Goal: Task Accomplishment & Management: Manage account settings

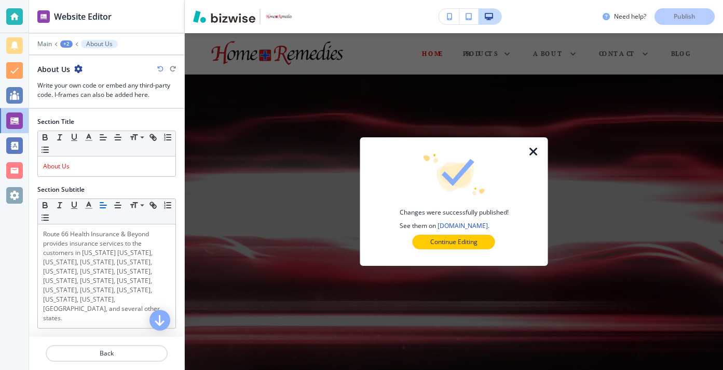
scroll to position [371, 0]
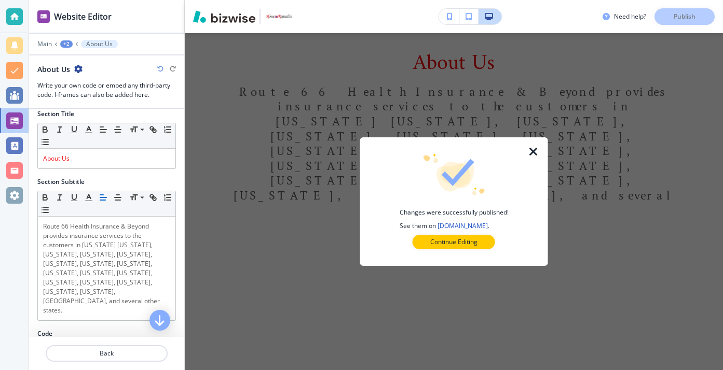
click at [517, 171] on div at bounding box center [453, 174] width 155 height 41
click at [534, 158] on icon "button" at bounding box center [533, 152] width 12 height 12
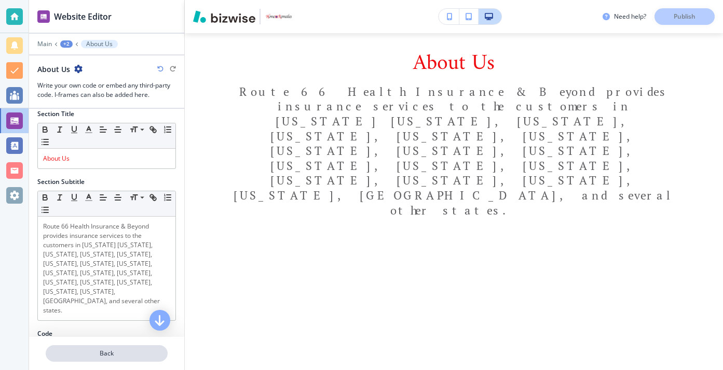
click at [79, 357] on p "Back" at bounding box center [107, 353] width 120 height 9
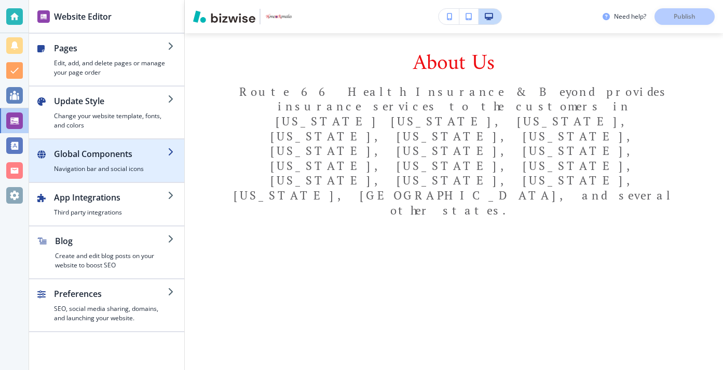
click at [113, 148] on h2 "Global Components" at bounding box center [111, 154] width 114 height 12
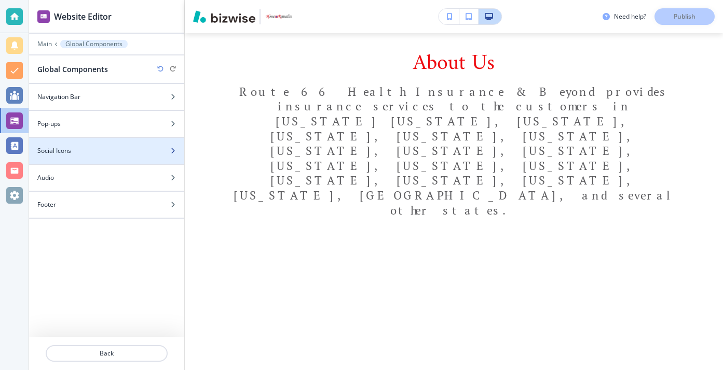
click at [113, 148] on div "Social Icons" at bounding box center [95, 150] width 132 height 9
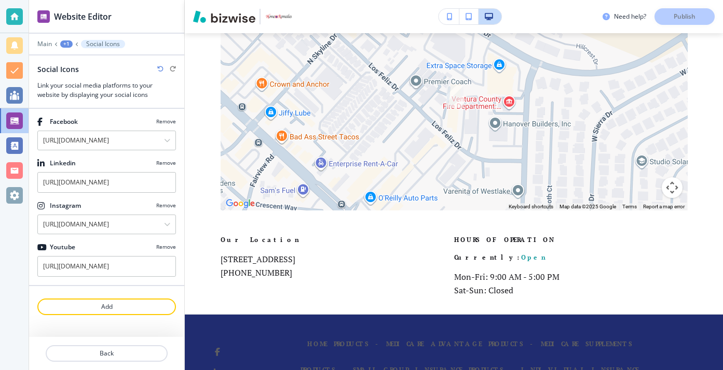
scroll to position [3363, 0]
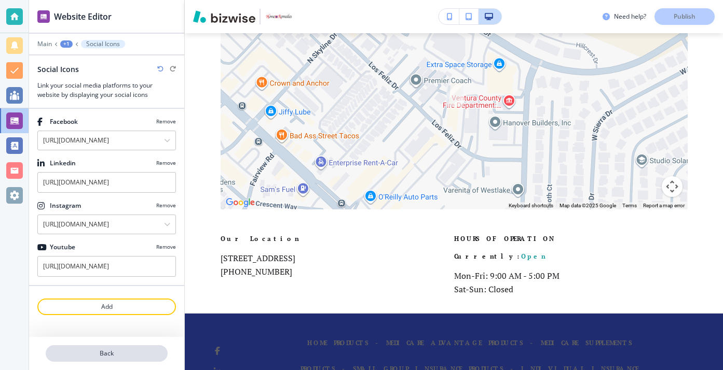
click at [117, 351] on p "Back" at bounding box center [107, 353] width 120 height 9
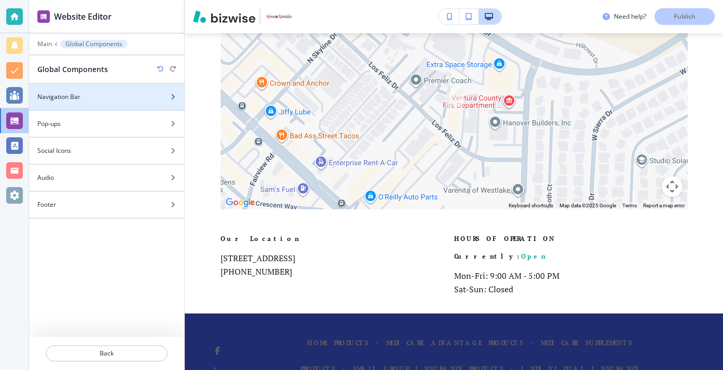
click at [95, 99] on div "Navigation Bar" at bounding box center [95, 96] width 132 height 9
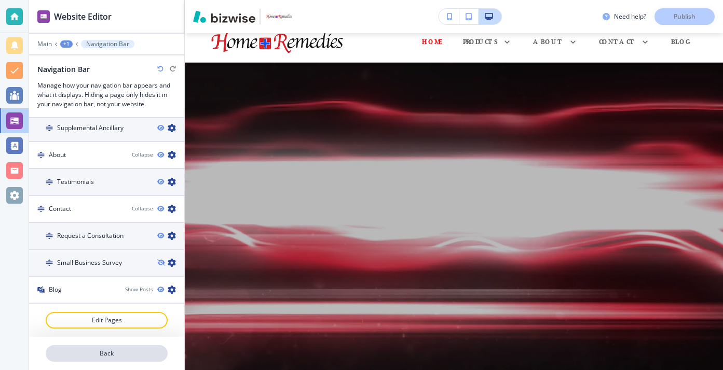
scroll to position [0, 0]
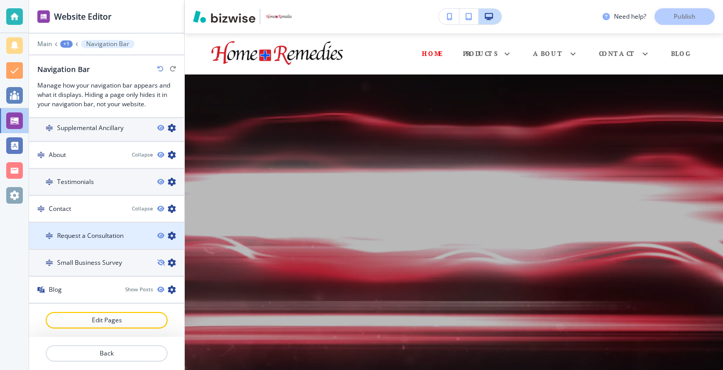
click at [111, 228] on div at bounding box center [106, 227] width 155 height 8
click at [111, 234] on h4 "Request a Consultation" at bounding box center [90, 235] width 66 height 9
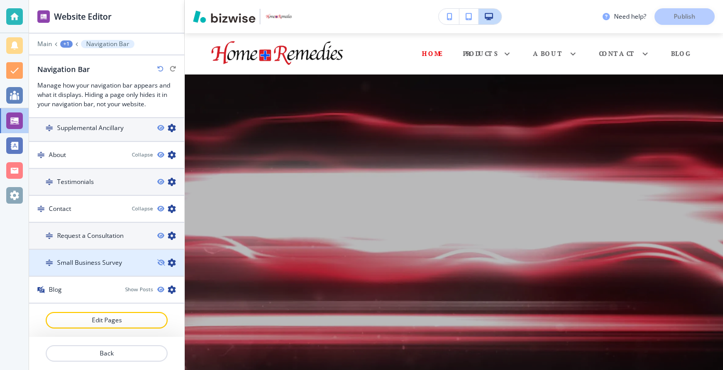
click at [109, 270] on div at bounding box center [106, 272] width 155 height 8
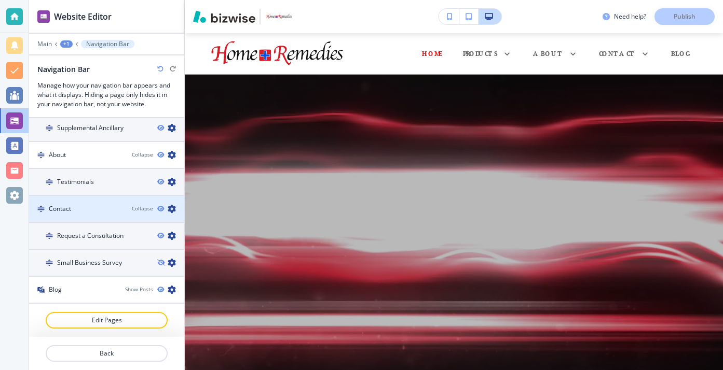
click at [118, 216] on div at bounding box center [106, 218] width 155 height 8
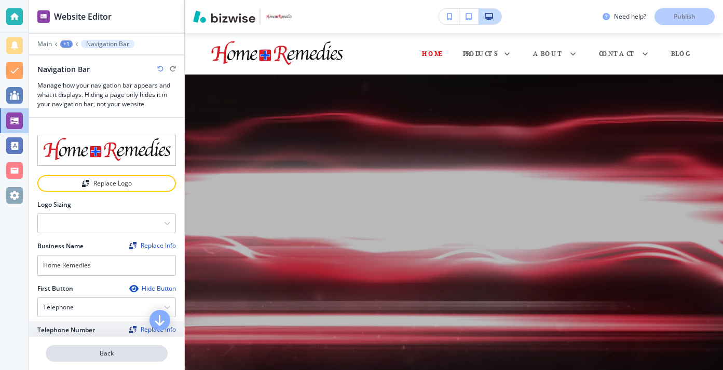
click at [137, 349] on p "Back" at bounding box center [107, 353] width 120 height 9
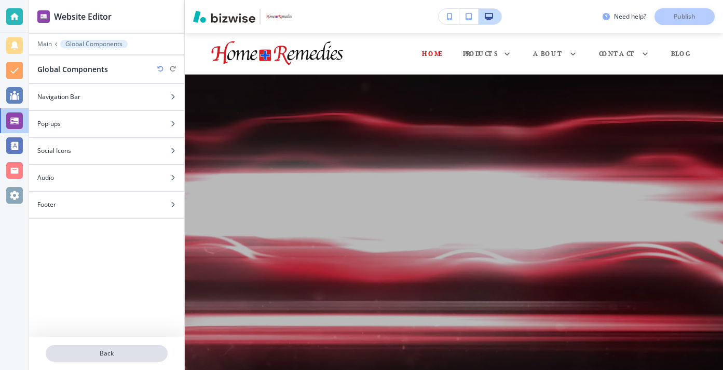
click at [122, 348] on button "Back" at bounding box center [107, 353] width 122 height 17
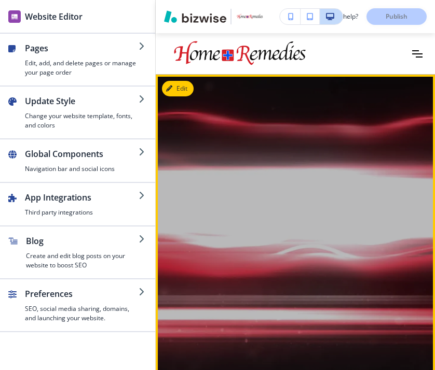
click at [367, 260] on div at bounding box center [295, 235] width 262 height 296
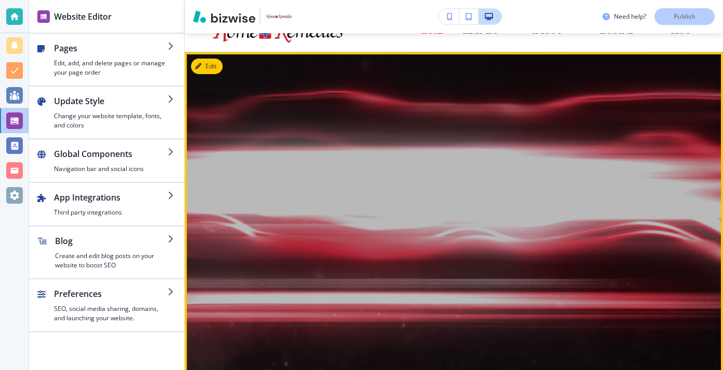
scroll to position [65, 0]
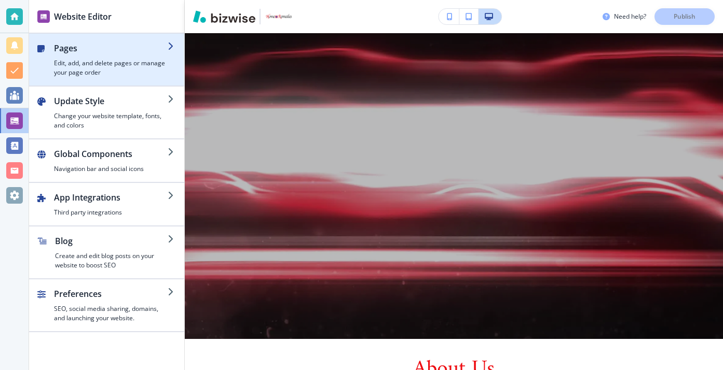
click at [123, 65] on h4 "Edit, add, and delete pages or manage your page order" at bounding box center [111, 68] width 114 height 19
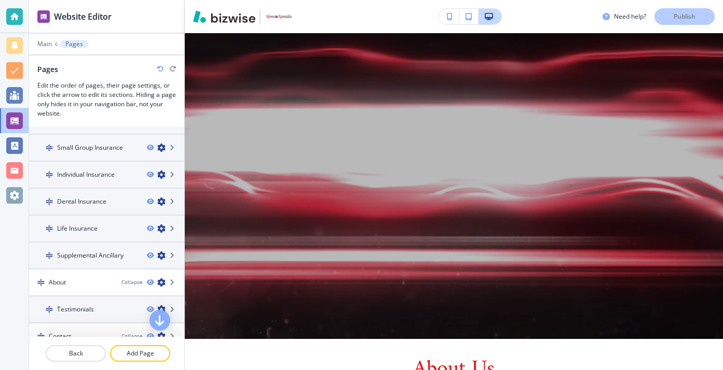
scroll to position [195, 0]
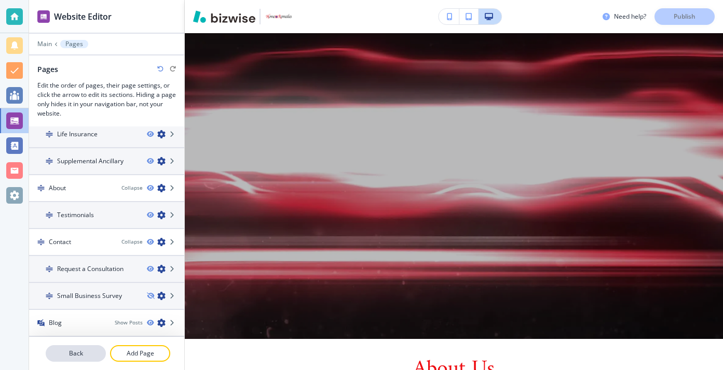
click at [102, 350] on p "Back" at bounding box center [76, 353] width 58 height 9
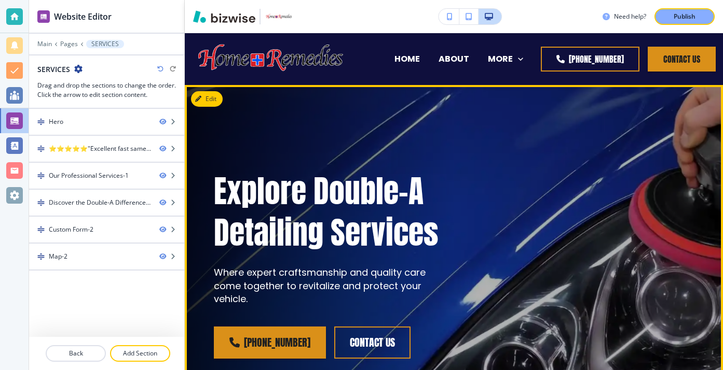
scroll to position [149, 0]
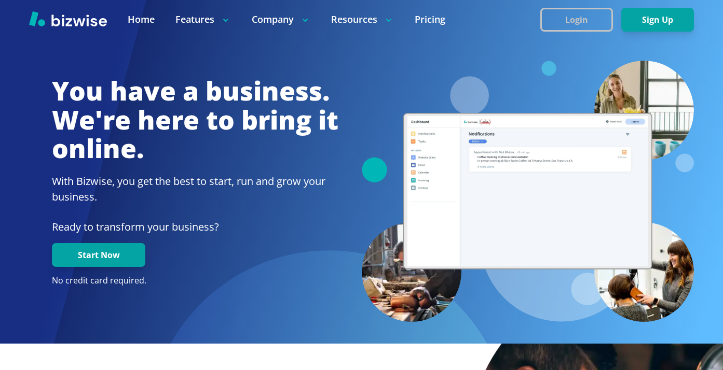
click at [560, 13] on button "Login" at bounding box center [576, 20] width 73 height 24
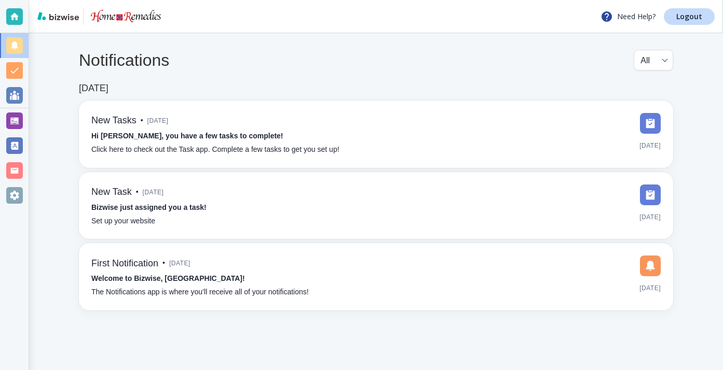
click at [722, 7] on div "Need Help? Logout" at bounding box center [376, 16] width 694 height 33
click at [686, 19] on p "Logout" at bounding box center [689, 16] width 26 height 7
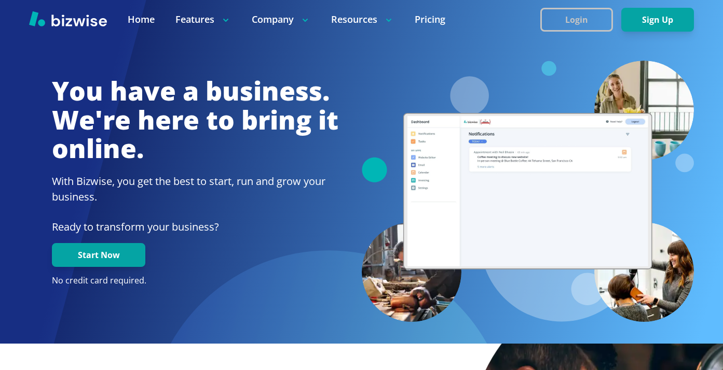
click at [552, 18] on button "Login" at bounding box center [576, 20] width 73 height 24
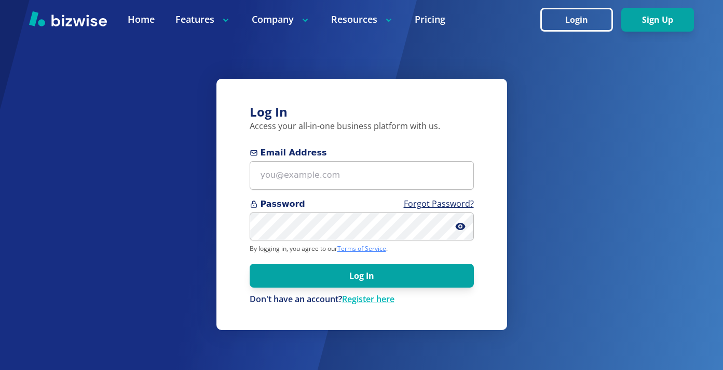
click at [356, 246] on link "Terms of Service" at bounding box center [361, 248] width 49 height 9
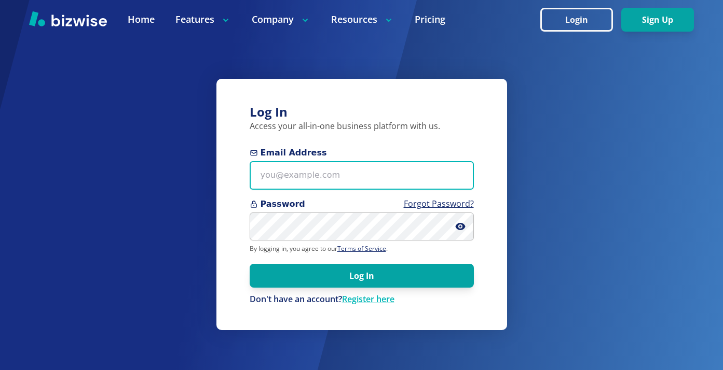
click at [328, 172] on input "Email Address" at bounding box center [362, 175] width 224 height 29
paste input "moseleyfence@yahoo.com"
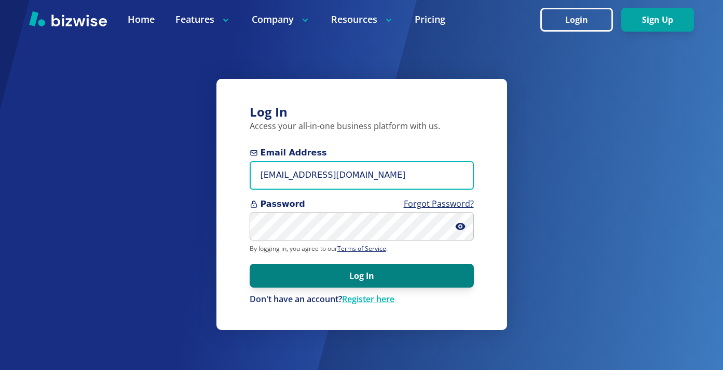
type input "moseleyfence@yahoo.com"
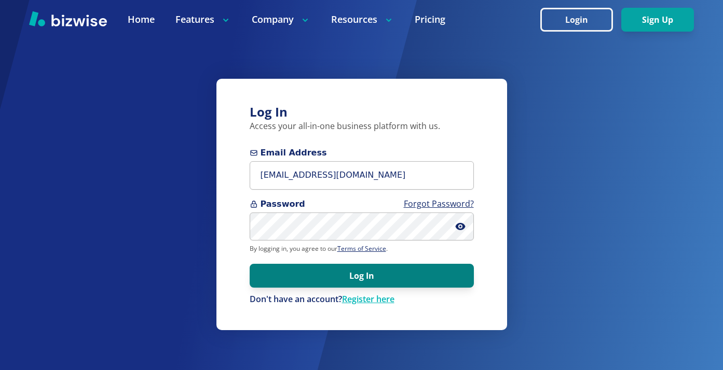
click at [283, 268] on button "Log In" at bounding box center [362, 276] width 224 height 24
